Goal: Transaction & Acquisition: Purchase product/service

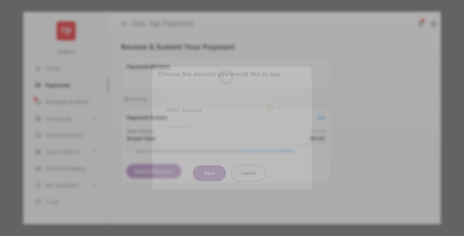
click at [220, 106] on div "Other Amount" at bounding box center [219, 110] width 107 height 11
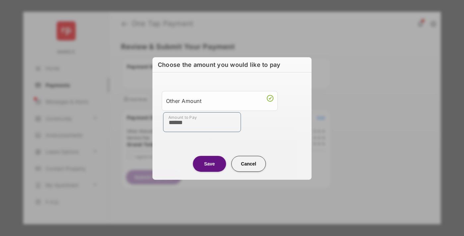
type input "******"
click at [210, 164] on button "Save" at bounding box center [209, 164] width 33 height 16
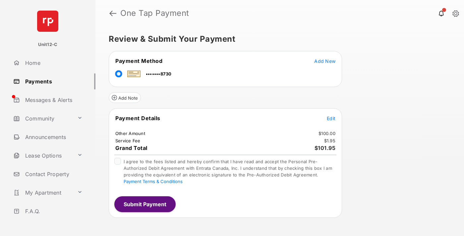
click at [331, 118] on span "Edit" at bounding box center [331, 119] width 9 height 6
click at [145, 204] on button "Submit Payment" at bounding box center [144, 205] width 61 height 16
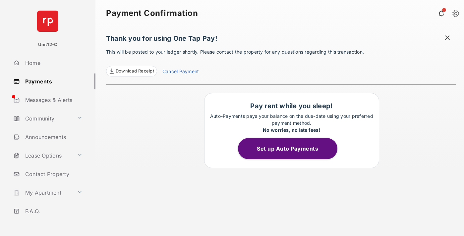
click at [448, 38] on span at bounding box center [447, 38] width 7 height 8
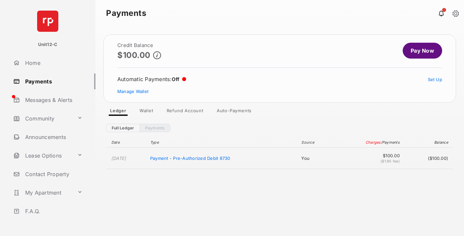
click at [133, 91] on link "Manage Wallet" at bounding box center [132, 91] width 31 height 5
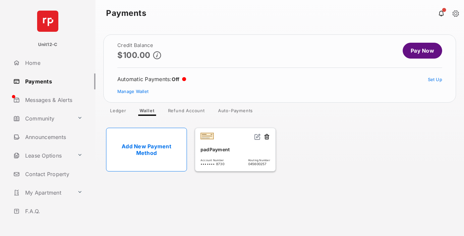
click at [267, 137] on button at bounding box center [267, 138] width 7 height 8
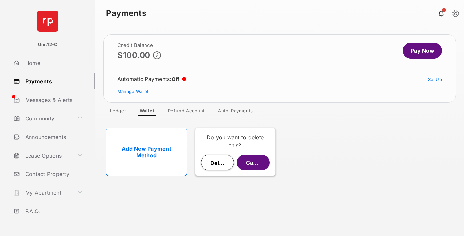
click at [217, 163] on button "Delete" at bounding box center [217, 163] width 33 height 16
